Goal: Task Accomplishment & Management: Manage account settings

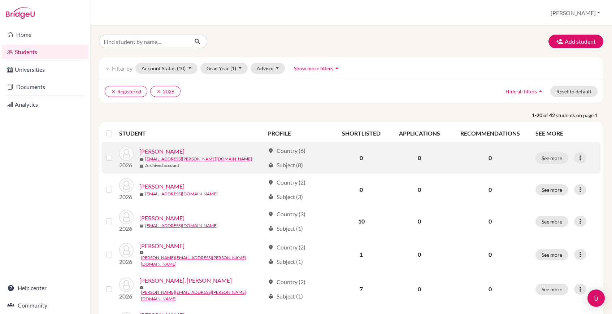
click at [115, 154] on label at bounding box center [115, 154] width 0 height 0
click at [0, 0] on input "checkbox" at bounding box center [0, 0] width 0 height 0
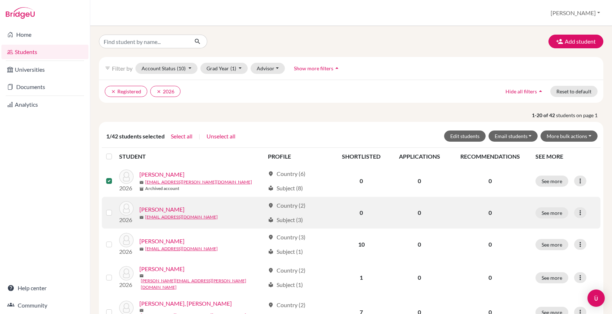
click at [115, 209] on label at bounding box center [115, 209] width 0 height 0
click at [0, 0] on input "checkbox" at bounding box center [0, 0] width 0 height 0
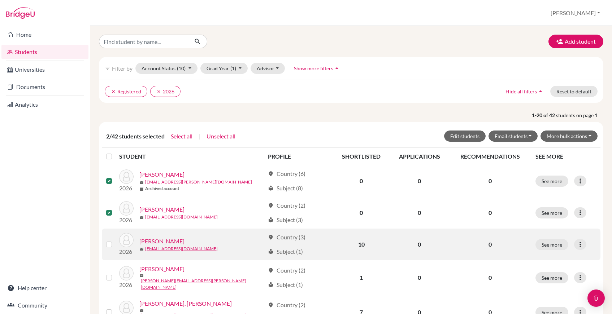
click at [105, 246] on td at bounding box center [110, 245] width 17 height 32
click at [115, 240] on label at bounding box center [115, 240] width 0 height 0
click at [0, 0] on input "checkbox" at bounding box center [0, 0] width 0 height 0
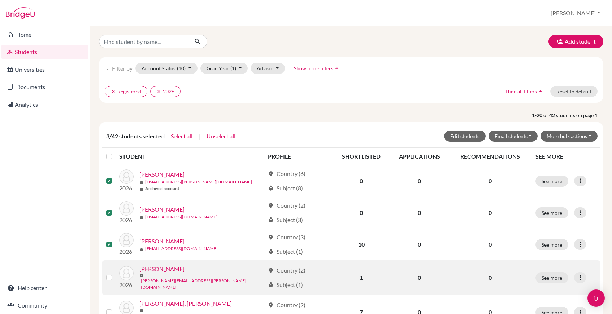
click at [115, 274] on label at bounding box center [115, 274] width 0 height 0
click at [0, 0] on input "checkbox" at bounding box center [0, 0] width 0 height 0
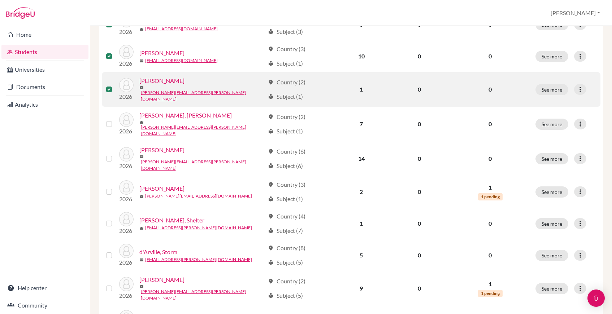
scroll to position [191, 0]
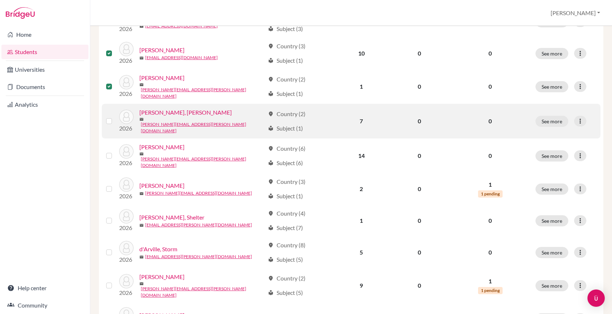
click at [109, 121] on div at bounding box center [110, 121] width 9 height 9
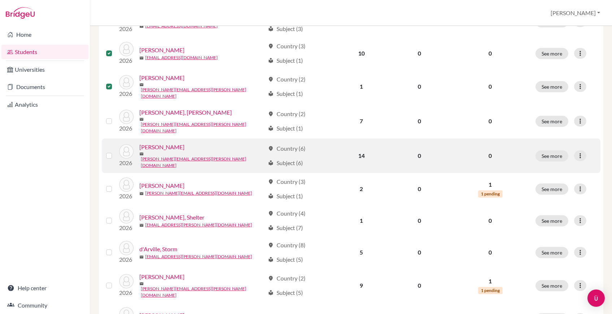
click at [105, 148] on td at bounding box center [110, 156] width 17 height 35
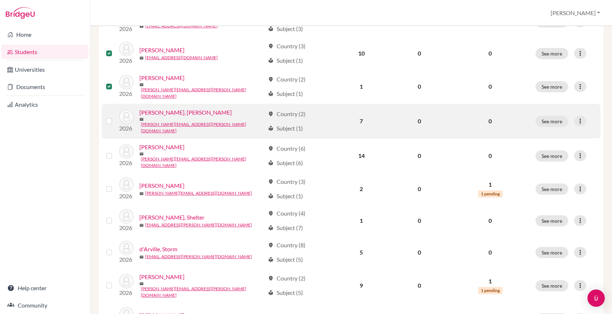
click at [115, 117] on label at bounding box center [115, 117] width 0 height 0
click at [0, 0] on input "checkbox" at bounding box center [0, 0] width 0 height 0
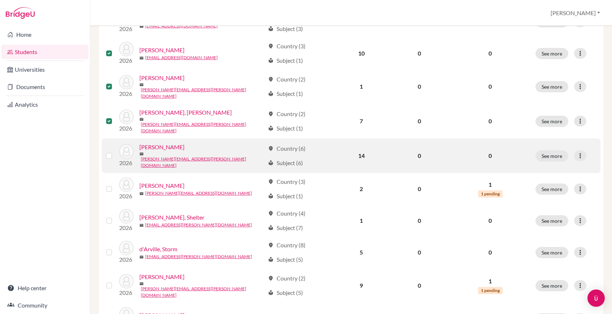
click at [115, 152] on label at bounding box center [115, 152] width 0 height 0
click at [0, 0] on input "checkbox" at bounding box center [0, 0] width 0 height 0
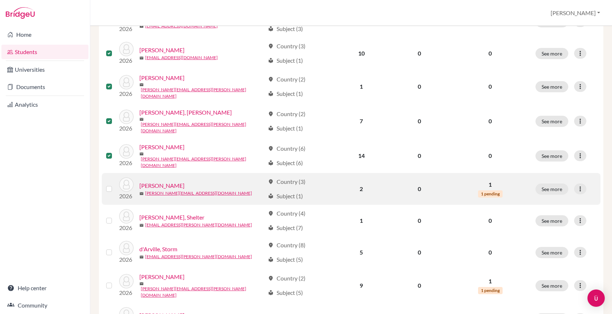
click at [115, 185] on label at bounding box center [115, 185] width 0 height 0
click at [0, 0] on input "checkbox" at bounding box center [0, 0] width 0 height 0
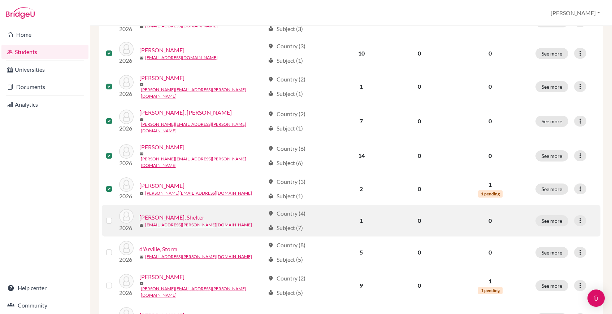
click at [115, 217] on label at bounding box center [115, 217] width 0 height 0
click at [0, 0] on input "checkbox" at bounding box center [0, 0] width 0 height 0
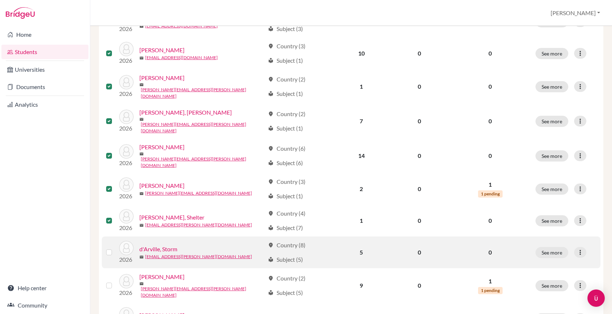
click at [115, 248] on label at bounding box center [115, 248] width 0 height 0
click at [0, 0] on input "checkbox" at bounding box center [0, 0] width 0 height 0
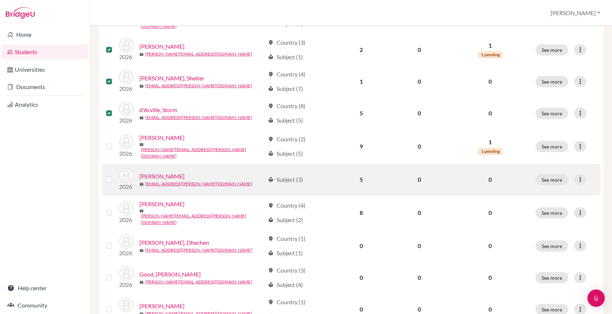
scroll to position [337, 0]
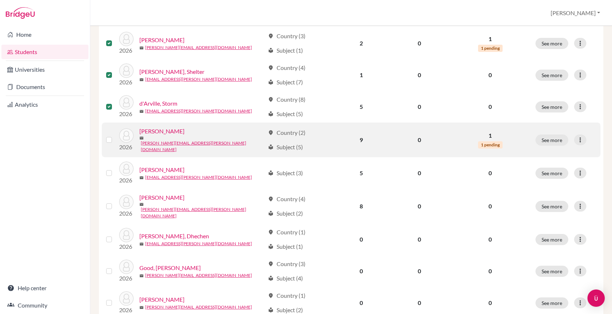
click at [115, 136] on label at bounding box center [115, 136] width 0 height 0
click at [0, 0] on input "checkbox" at bounding box center [0, 0] width 0 height 0
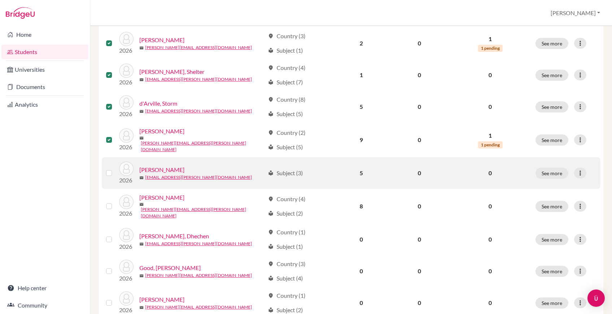
click at [109, 169] on div at bounding box center [110, 173] width 9 height 9
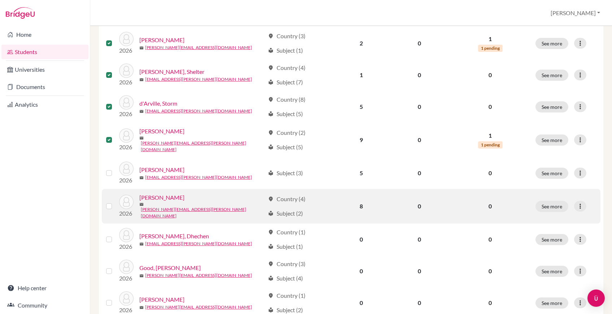
click at [115, 202] on label at bounding box center [115, 202] width 0 height 0
click at [0, 0] on input "checkbox" at bounding box center [0, 0] width 0 height 0
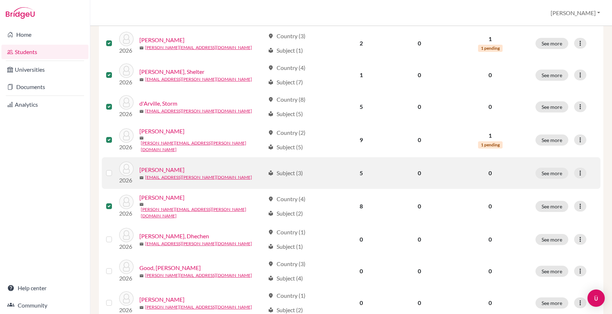
click at [115, 169] on label at bounding box center [115, 169] width 0 height 0
click at [0, 0] on input "checkbox" at bounding box center [0, 0] width 0 height 0
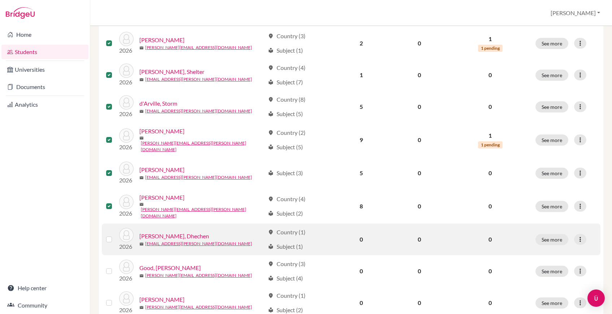
click at [115, 235] on label at bounding box center [115, 235] width 0 height 0
click at [0, 0] on input "checkbox" at bounding box center [0, 0] width 0 height 0
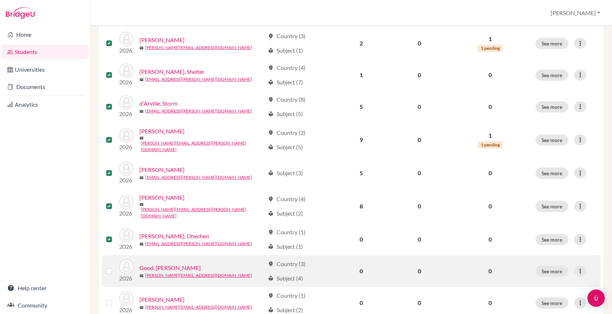
click at [115, 267] on label at bounding box center [115, 267] width 0 height 0
click at [0, 0] on input "checkbox" at bounding box center [0, 0] width 0 height 0
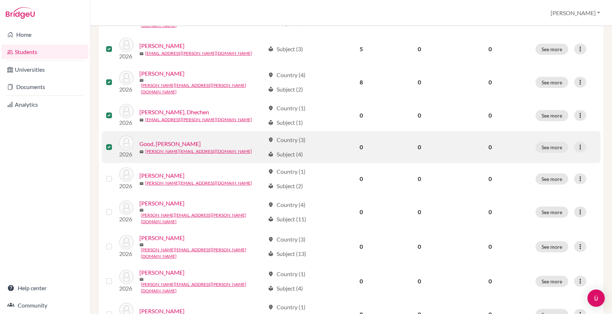
scroll to position [469, 0]
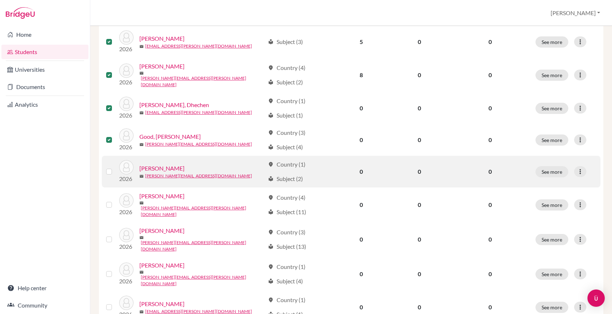
click at [107, 167] on div at bounding box center [110, 171] width 9 height 9
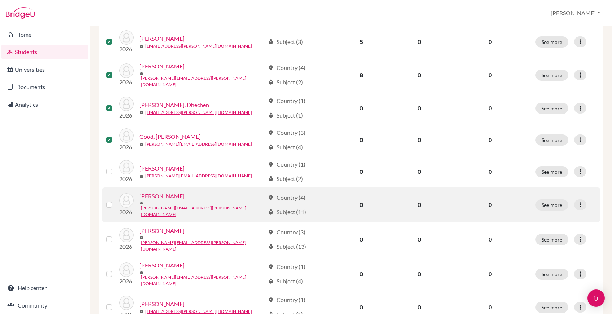
click at [115, 201] on label at bounding box center [115, 201] width 0 height 0
click at [0, 0] on input "checkbox" at bounding box center [0, 0] width 0 height 0
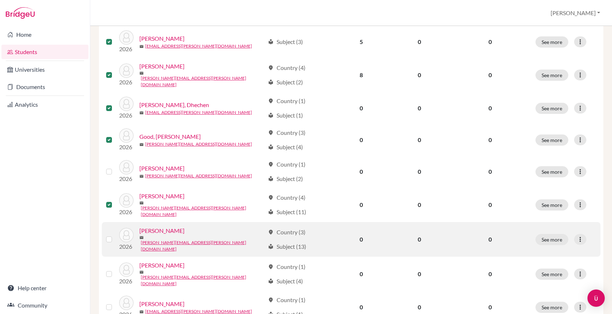
click at [109, 222] on td at bounding box center [110, 239] width 17 height 35
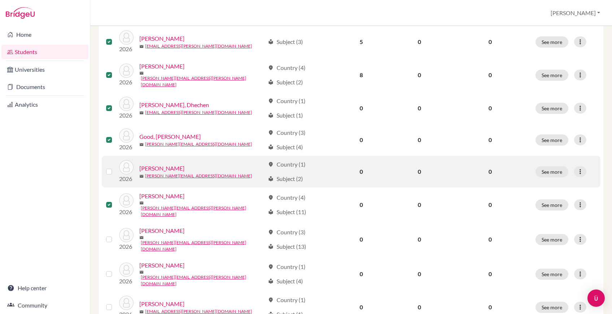
click at [115, 167] on label at bounding box center [115, 167] width 0 height 0
click at [0, 0] on input "checkbox" at bounding box center [0, 0] width 0 height 0
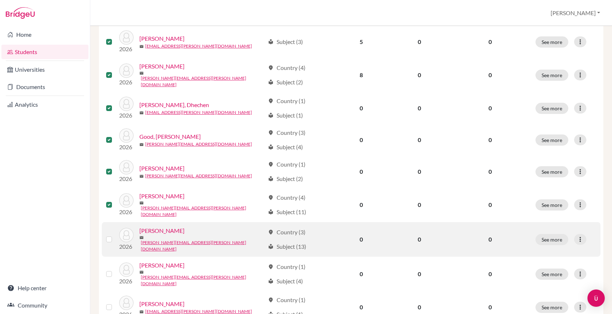
click at [115, 235] on label at bounding box center [115, 235] width 0 height 0
click at [0, 0] on input "checkbox" at bounding box center [0, 0] width 0 height 0
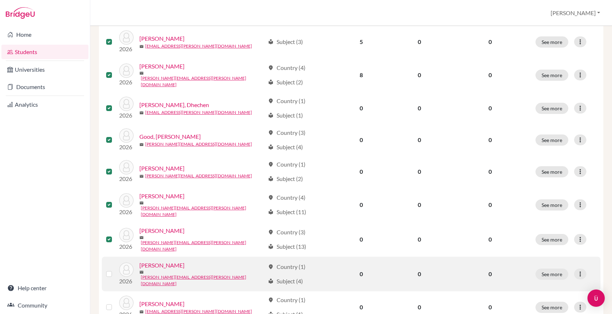
click at [115, 270] on label at bounding box center [115, 270] width 0 height 0
click at [0, 0] on input "checkbox" at bounding box center [0, 0] width 0 height 0
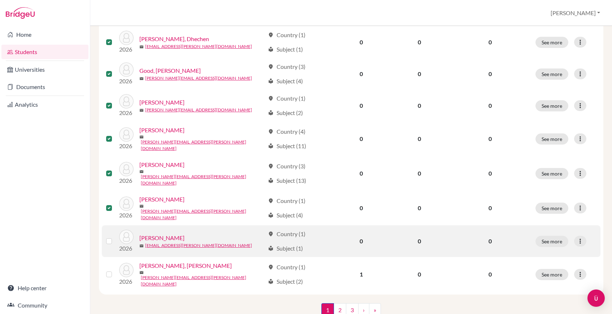
click at [115, 237] on label at bounding box center [115, 237] width 0 height 0
click at [0, 0] on input "checkbox" at bounding box center [0, 0] width 0 height 0
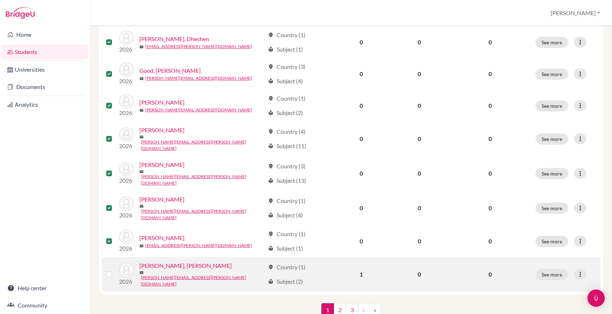
click at [115, 270] on label at bounding box center [115, 270] width 0 height 0
click at [0, 0] on input "checkbox" at bounding box center [0, 0] width 0 height 0
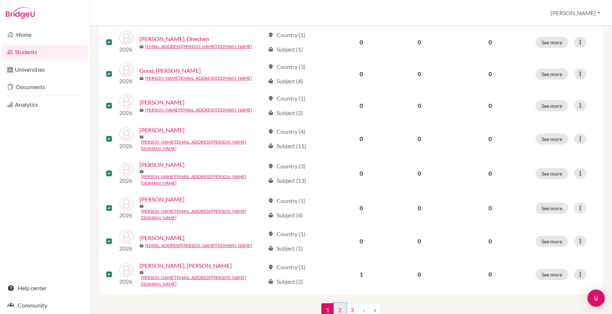
click at [341, 304] on link "2" at bounding box center [340, 311] width 13 height 14
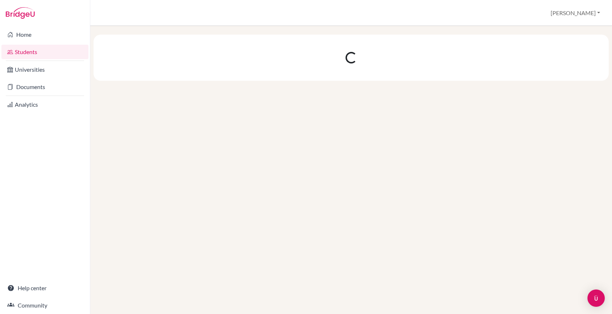
scroll to position [0, 0]
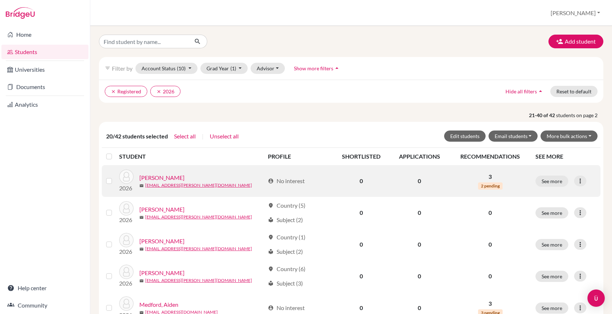
click at [115, 177] on label at bounding box center [115, 177] width 0 height 0
click at [0, 0] on input "checkbox" at bounding box center [0, 0] width 0 height 0
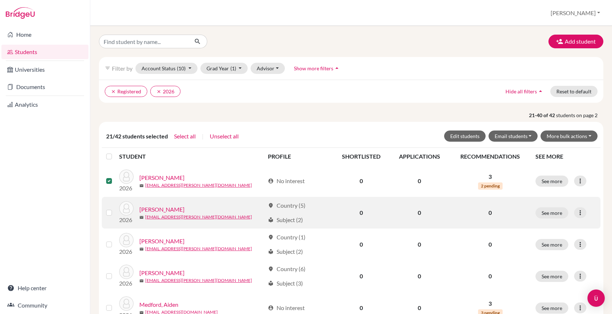
click at [115, 209] on label at bounding box center [115, 209] width 0 height 0
click at [0, 0] on input "checkbox" at bounding box center [0, 0] width 0 height 0
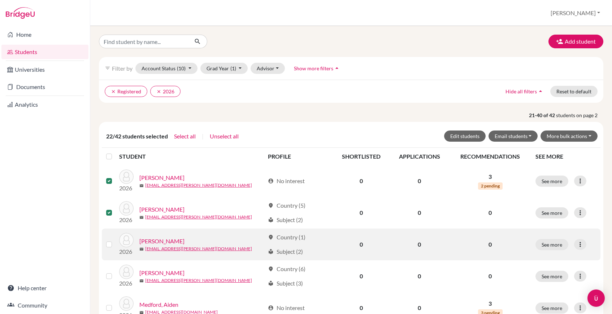
click at [115, 240] on label at bounding box center [115, 240] width 0 height 0
click at [0, 0] on input "checkbox" at bounding box center [0, 0] width 0 height 0
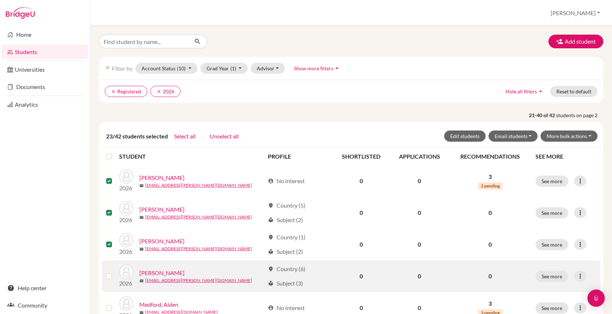
click at [108, 273] on div at bounding box center [110, 276] width 9 height 9
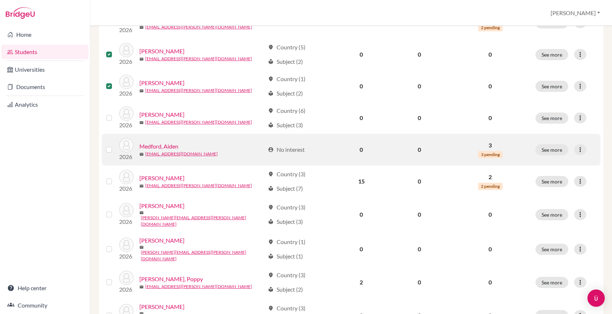
scroll to position [161, 0]
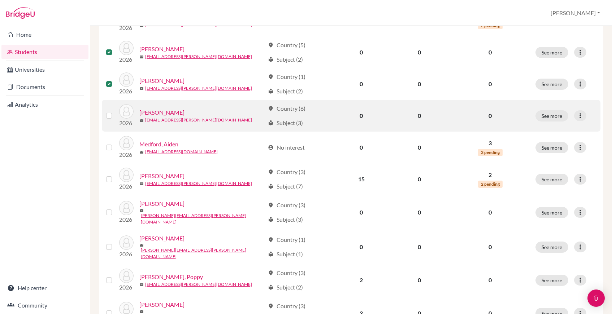
click at [115, 112] on label at bounding box center [115, 112] width 0 height 0
click at [0, 0] on input "checkbox" at bounding box center [0, 0] width 0 height 0
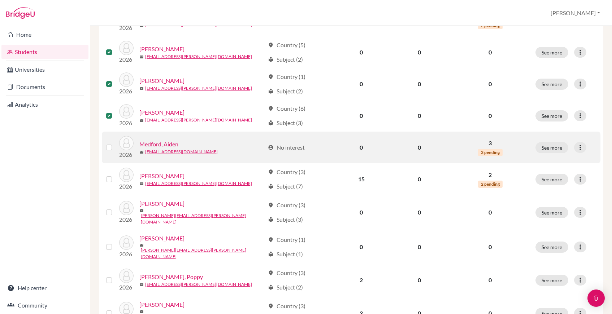
click at [115, 143] on label at bounding box center [115, 143] width 0 height 0
click at [0, 0] on input "checkbox" at bounding box center [0, 0] width 0 height 0
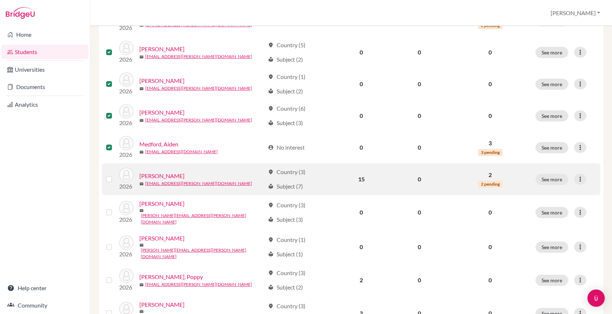
click at [115, 175] on label at bounding box center [115, 175] width 0 height 0
click at [0, 0] on input "checkbox" at bounding box center [0, 0] width 0 height 0
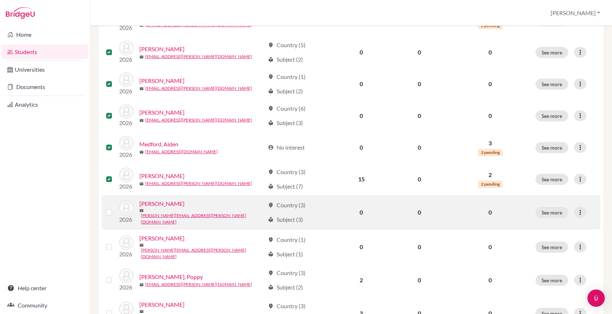
click at [107, 208] on div at bounding box center [110, 212] width 9 height 9
click at [115, 208] on label at bounding box center [115, 208] width 0 height 0
click at [0, 0] on input "checkbox" at bounding box center [0, 0] width 0 height 0
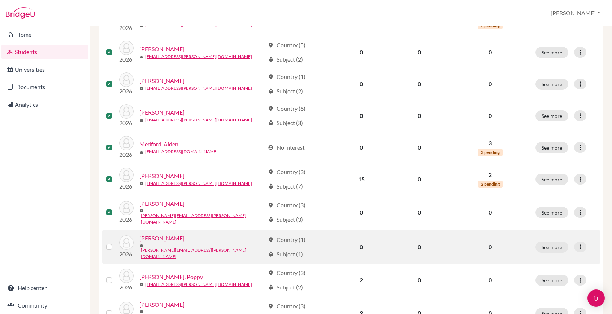
click at [115, 243] on label at bounding box center [115, 243] width 0 height 0
click at [0, 0] on input "checkbox" at bounding box center [0, 0] width 0 height 0
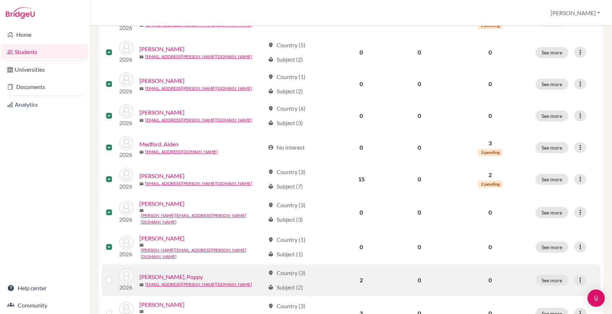
click at [109, 269] on td at bounding box center [110, 281] width 17 height 32
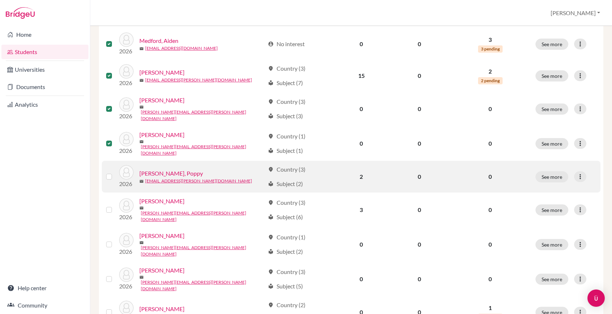
scroll to position [277, 0]
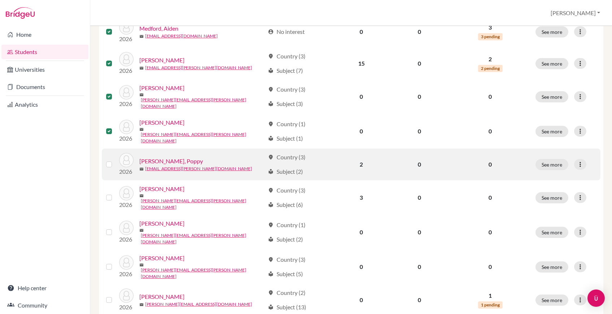
click at [115, 160] on label at bounding box center [115, 160] width 0 height 0
click at [0, 0] on input "checkbox" at bounding box center [0, 0] width 0 height 0
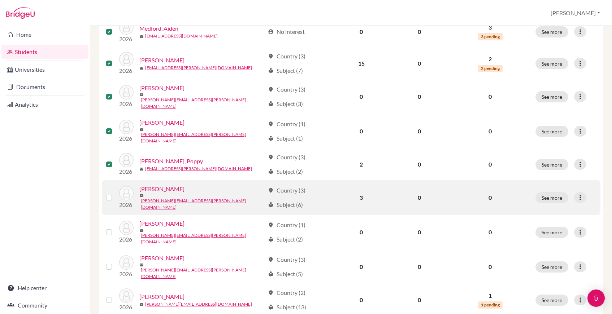
click at [115, 193] on label at bounding box center [115, 193] width 0 height 0
click at [0, 0] on input "checkbox" at bounding box center [0, 0] width 0 height 0
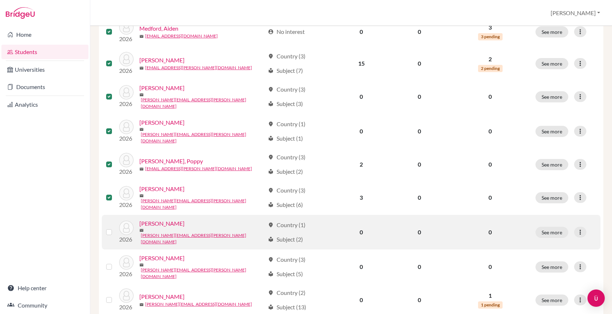
click at [115, 228] on label at bounding box center [115, 228] width 0 height 0
click at [0, 0] on input "checkbox" at bounding box center [0, 0] width 0 height 0
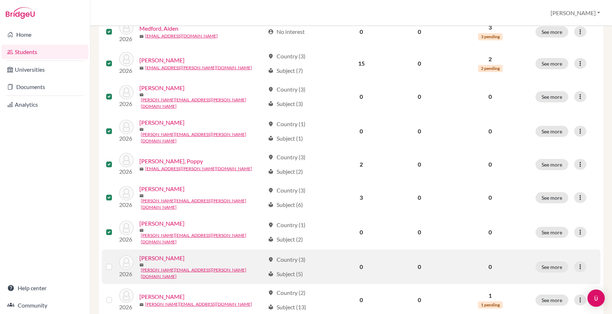
click at [115, 263] on label at bounding box center [115, 263] width 0 height 0
click at [0, 0] on input "checkbox" at bounding box center [0, 0] width 0 height 0
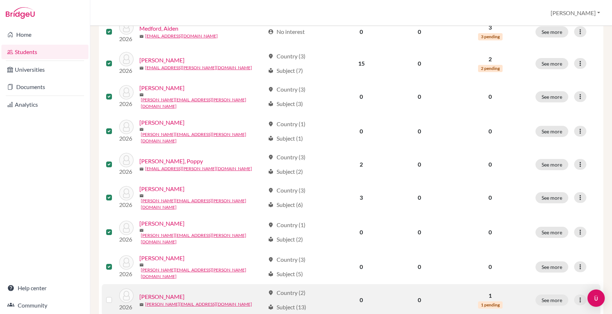
click at [109, 296] on div at bounding box center [110, 300] width 9 height 9
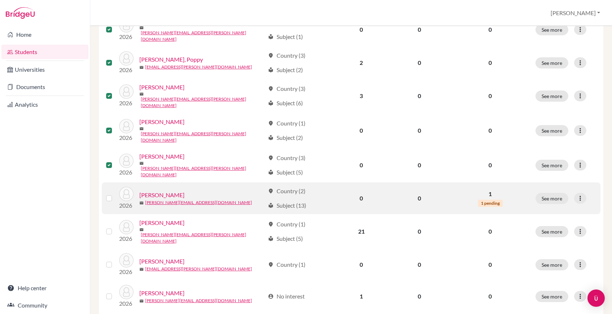
scroll to position [381, 0]
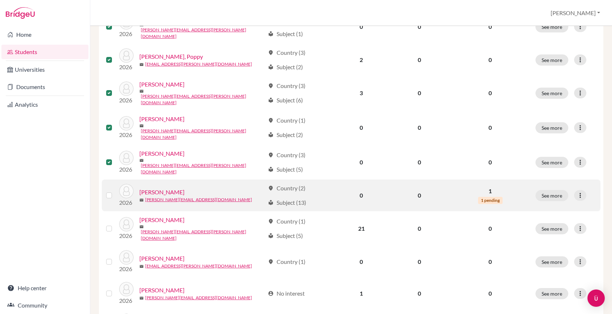
click at [115, 191] on label at bounding box center [115, 191] width 0 height 0
click at [0, 0] on input "checkbox" at bounding box center [0, 0] width 0 height 0
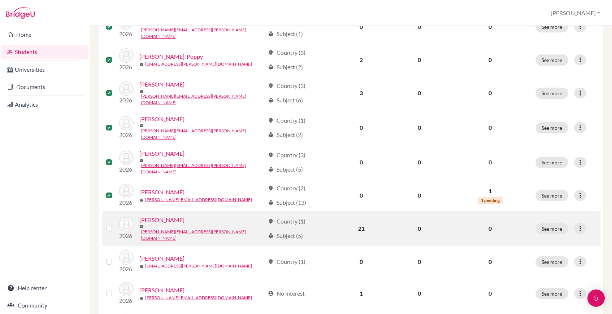
click at [115, 225] on label at bounding box center [115, 225] width 0 height 0
click at [0, 0] on input "checkbox" at bounding box center [0, 0] width 0 height 0
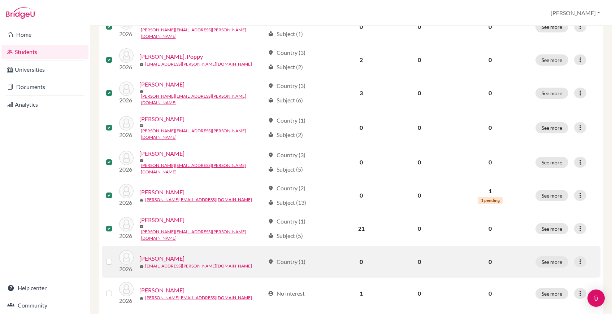
click at [115, 258] on label at bounding box center [115, 258] width 0 height 0
click at [0, 0] on input "checkbox" at bounding box center [0, 0] width 0 height 0
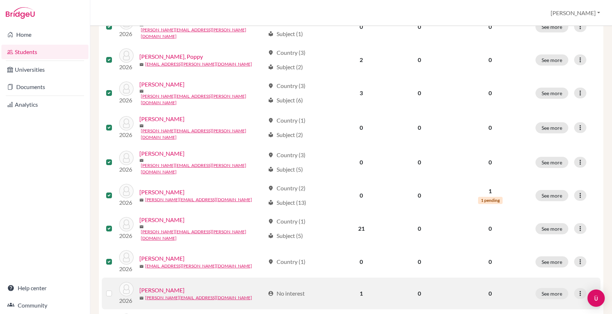
click at [108, 278] on td at bounding box center [110, 294] width 17 height 32
click at [115, 289] on label at bounding box center [115, 289] width 0 height 0
click at [0, 0] on input "checkbox" at bounding box center [0, 0] width 0 height 0
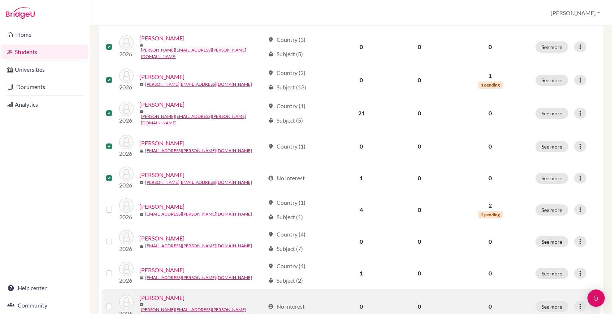
scroll to position [505, 0]
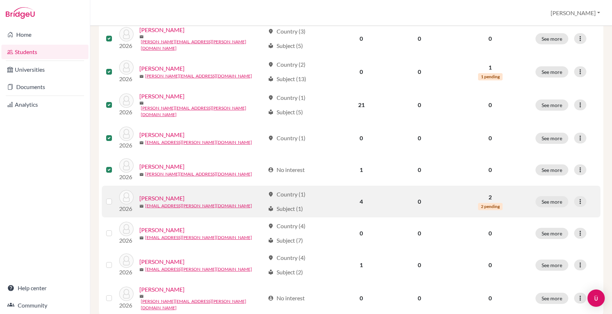
click at [115, 197] on label at bounding box center [115, 197] width 0 height 0
click at [0, 0] on input "checkbox" at bounding box center [0, 0] width 0 height 0
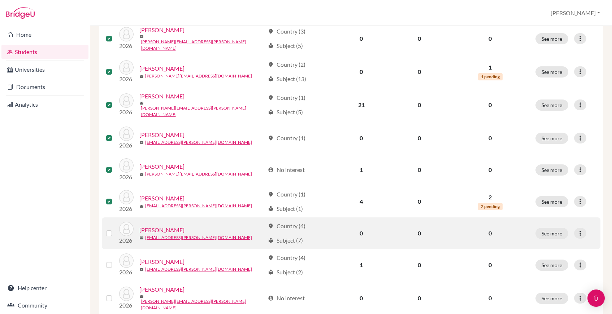
click at [115, 229] on label at bounding box center [115, 229] width 0 height 0
click at [0, 0] on input "checkbox" at bounding box center [0, 0] width 0 height 0
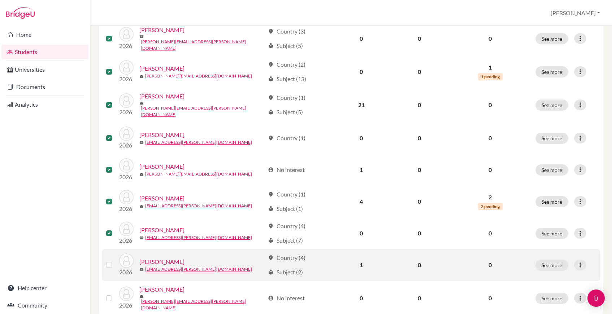
click at [115, 261] on label at bounding box center [115, 261] width 0 height 0
click at [0, 0] on input "checkbox" at bounding box center [0, 0] width 0 height 0
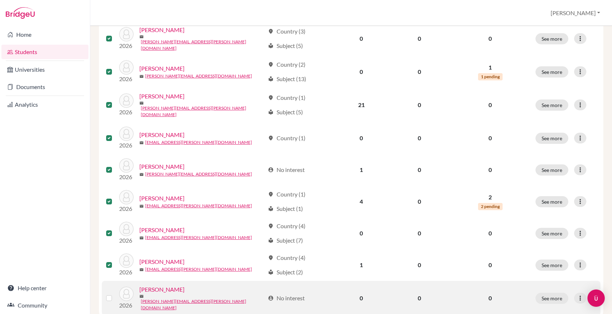
click at [115, 294] on label at bounding box center [115, 294] width 0 height 0
click at [0, 0] on input "checkbox" at bounding box center [0, 0] width 0 height 0
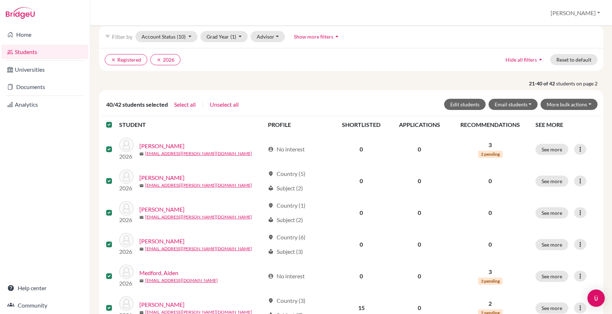
scroll to position [30, 0]
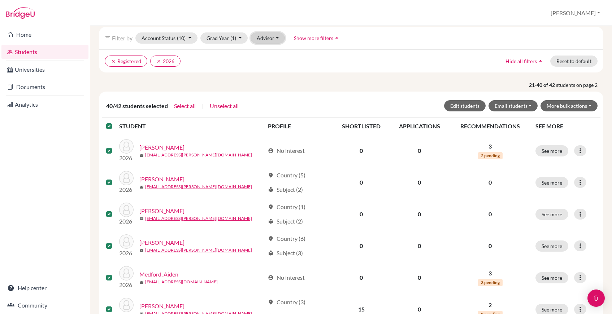
click at [277, 40] on button "Advisor" at bounding box center [268, 37] width 34 height 11
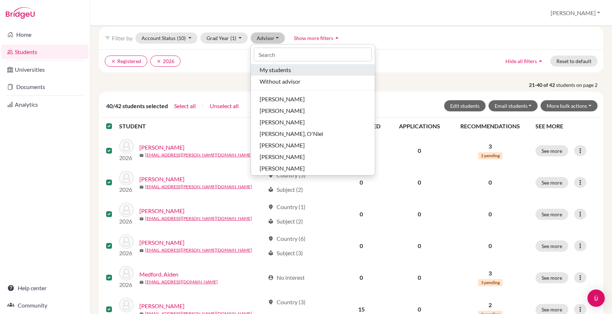
click at [280, 70] on span "My students" at bounding box center [275, 70] width 31 height 9
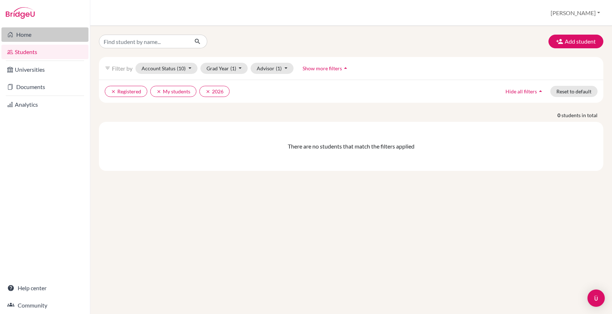
click at [43, 33] on link "Home" at bounding box center [44, 34] width 87 height 14
click at [563, 46] on button "Add student" at bounding box center [575, 42] width 55 height 14
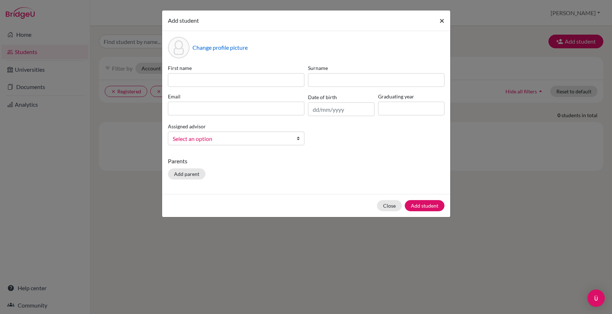
click at [443, 21] on span "×" at bounding box center [441, 20] width 5 height 10
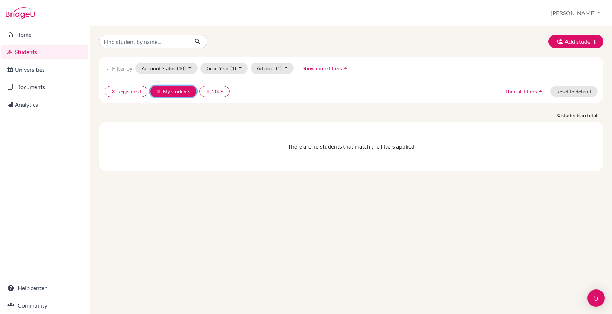
click at [158, 92] on icon "clear" at bounding box center [158, 91] width 5 height 5
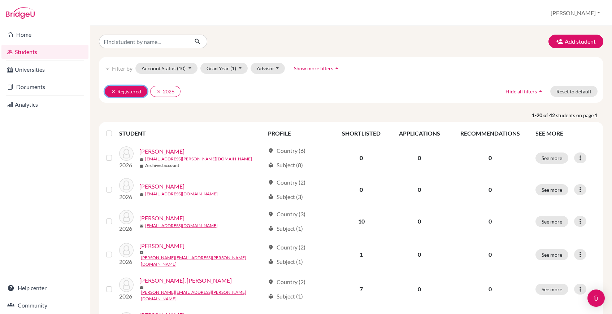
click at [112, 92] on icon "clear" at bounding box center [113, 91] width 5 height 5
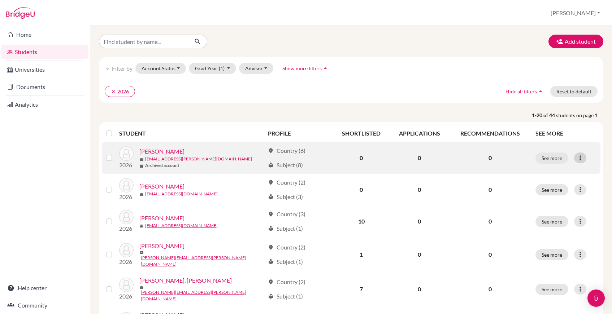
click at [580, 160] on icon at bounding box center [579, 157] width 7 height 7
click at [565, 175] on button "Edit student" at bounding box center [548, 173] width 57 height 12
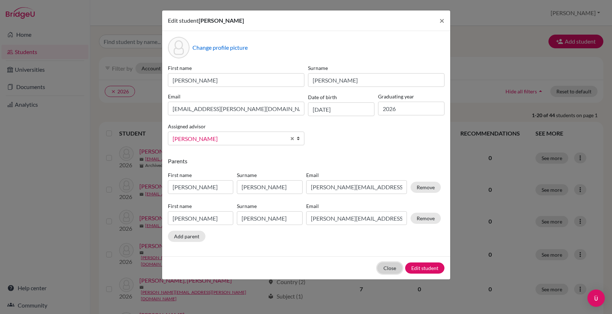
click at [393, 268] on button "Close" at bounding box center [389, 268] width 25 height 11
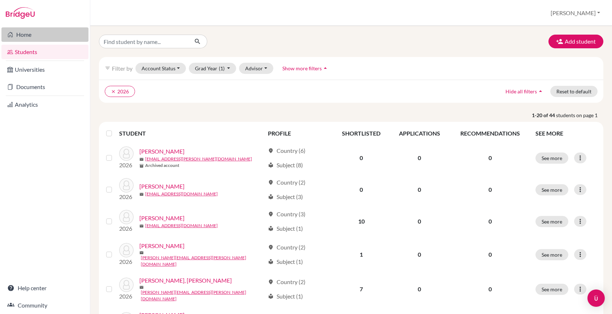
click at [58, 40] on link "Home" at bounding box center [44, 34] width 87 height 14
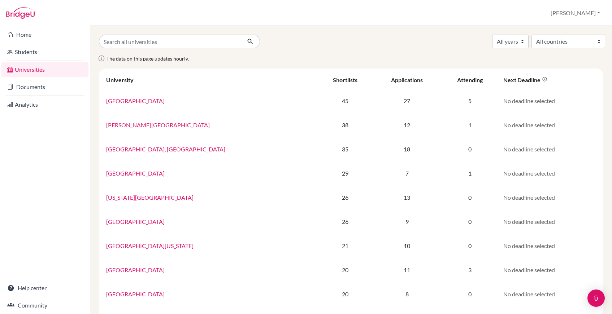
click at [59, 60] on li "Students" at bounding box center [45, 51] width 90 height 17
click at [56, 51] on link "Students" at bounding box center [44, 52] width 87 height 14
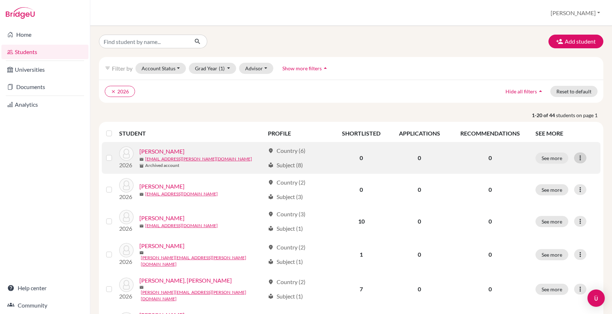
click at [580, 157] on icon at bounding box center [579, 157] width 7 height 7
click at [566, 171] on button "Edit student" at bounding box center [548, 173] width 57 height 12
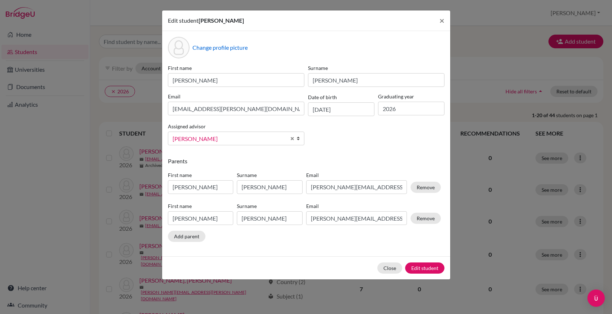
scroll to position [13, 0]
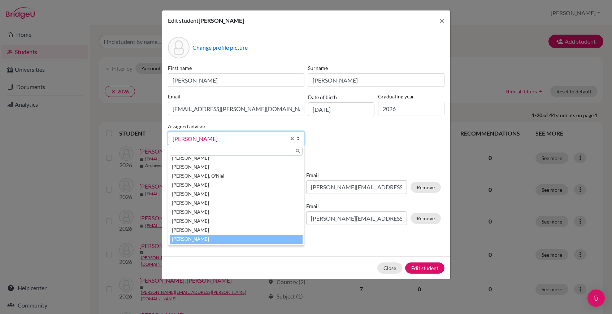
click at [299, 140] on b at bounding box center [300, 138] width 7 height 13
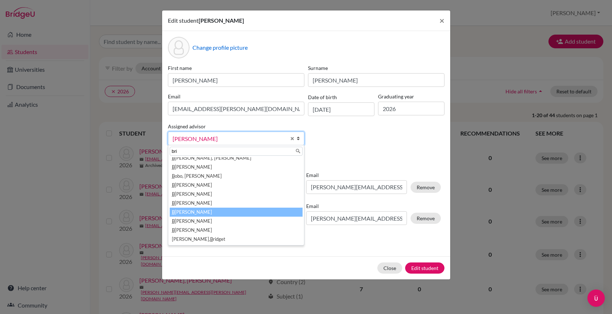
scroll to position [0, 0]
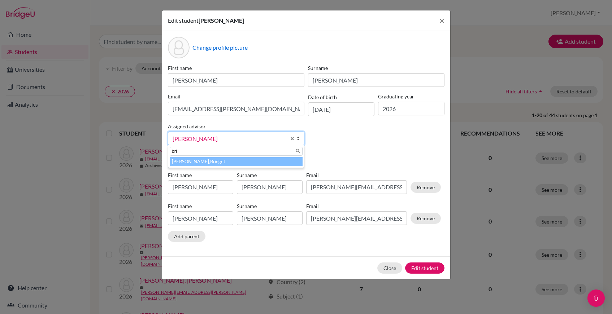
type input "bri"
click at [183, 160] on li "Moore, Bri dget" at bounding box center [236, 161] width 133 height 9
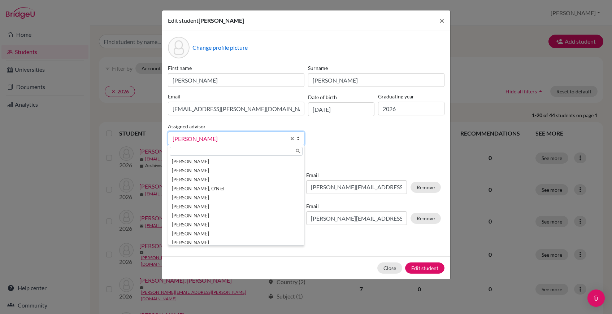
click at [299, 136] on b at bounding box center [300, 138] width 7 height 13
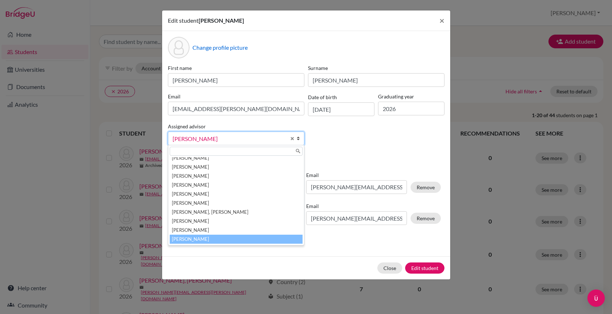
scroll to position [244, 0]
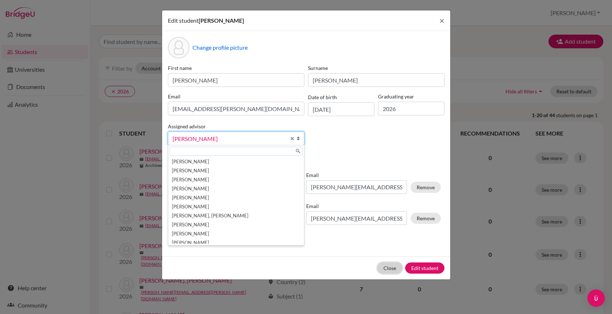
click at [393, 270] on button "Close" at bounding box center [389, 268] width 25 height 11
